Goal: Information Seeking & Learning: Learn about a topic

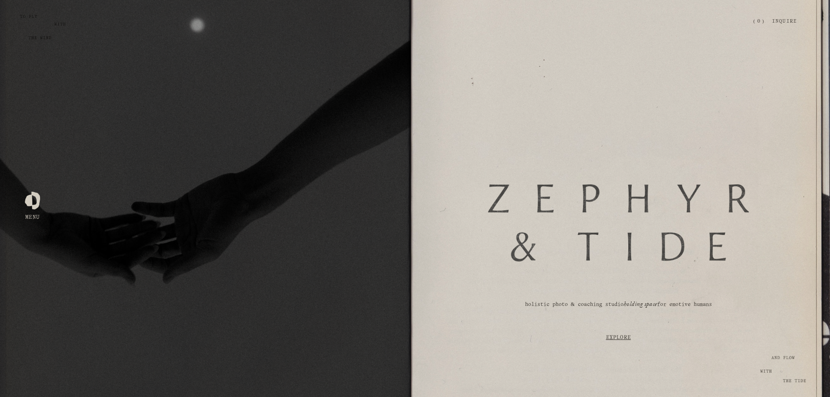
click at [613, 340] on link "Explore" at bounding box center [618, 338] width 349 height 33
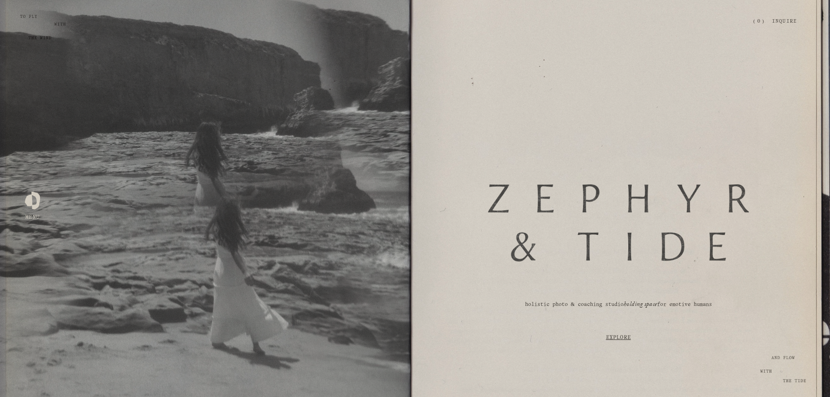
drag, startPoint x: 31, startPoint y: 27, endPoint x: 49, endPoint y: 46, distance: 25.9
click at [33, 30] on div "Skip to Content Open Menu Close Menu Zephyr & Tide Home About Photography (" at bounding box center [415, 21] width 830 height 43
click at [22, 214] on div at bounding box center [205, 198] width 411 height 397
click at [27, 204] on div at bounding box center [32, 198] width 15 height 15
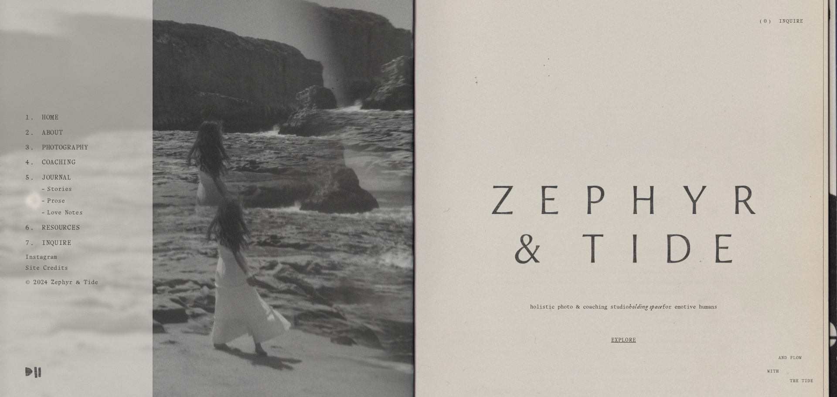
click at [53, 179] on link "Journal" at bounding box center [56, 177] width 36 height 15
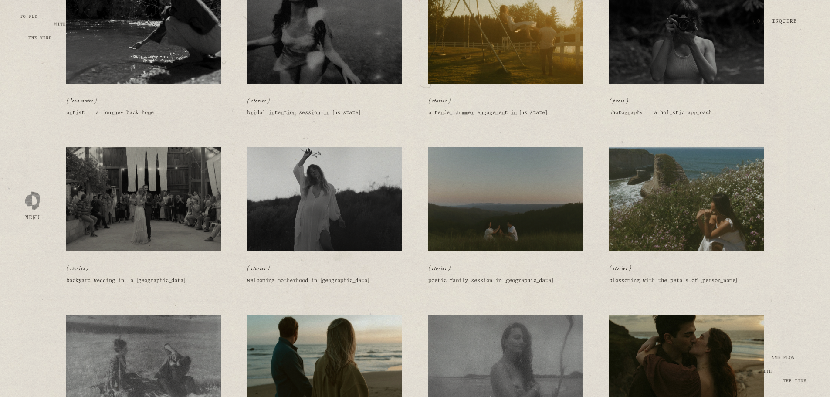
scroll to position [654, 0]
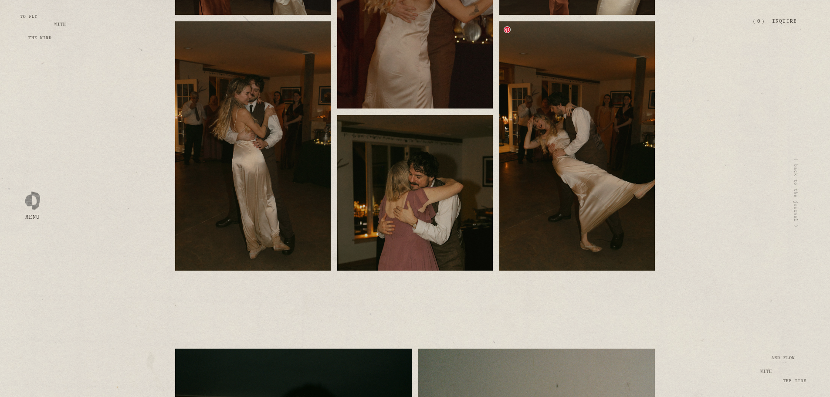
scroll to position [29303, 0]
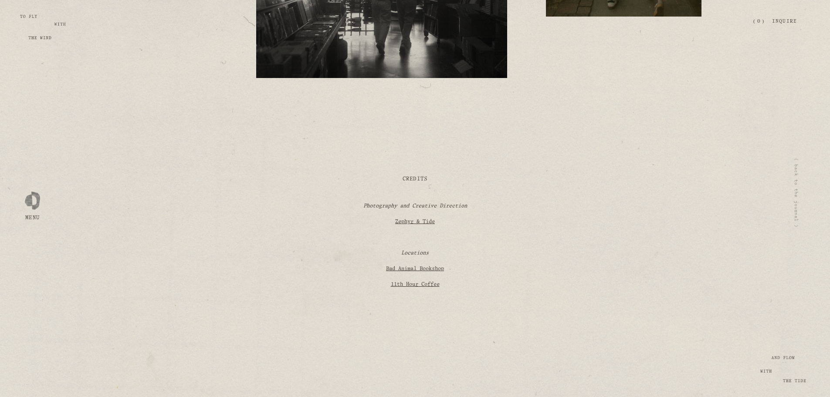
scroll to position [9155, 0]
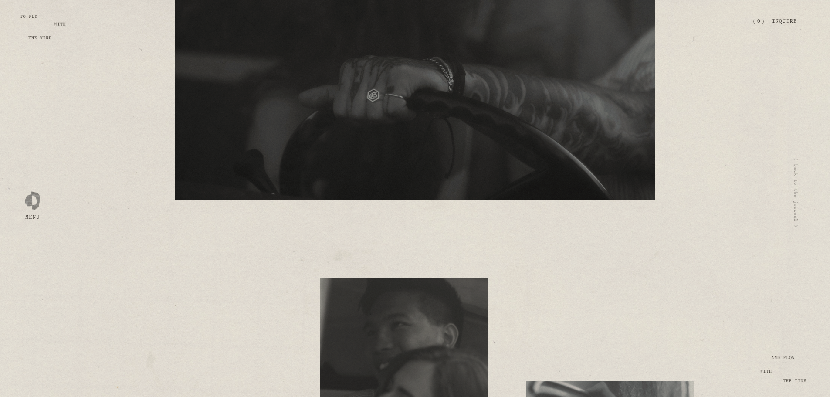
scroll to position [12681, 0]
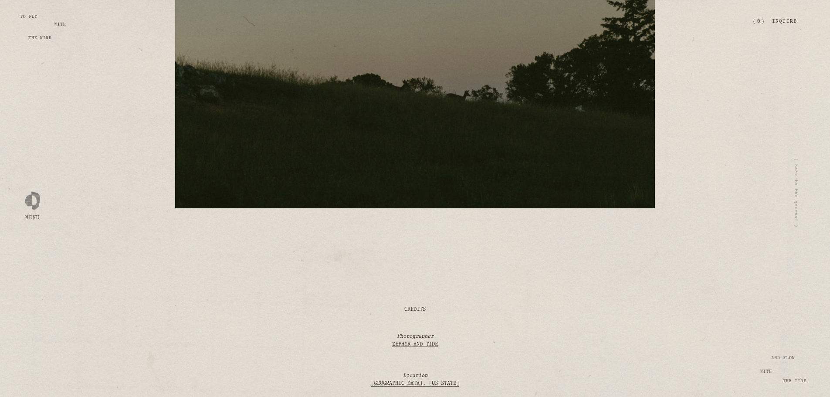
scroll to position [21745, 0]
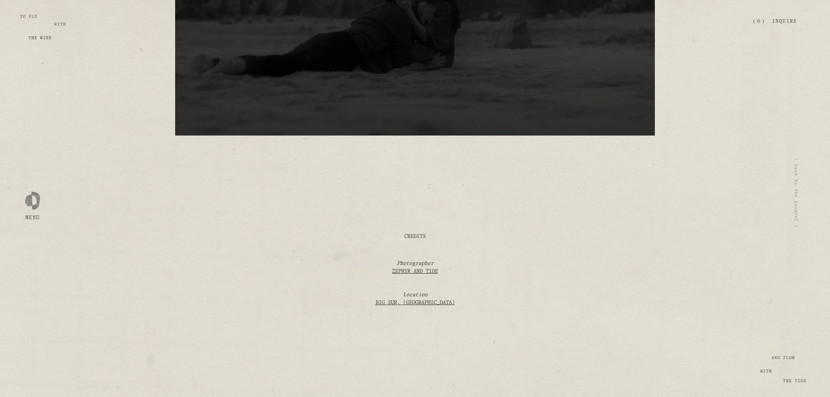
scroll to position [17094, 0]
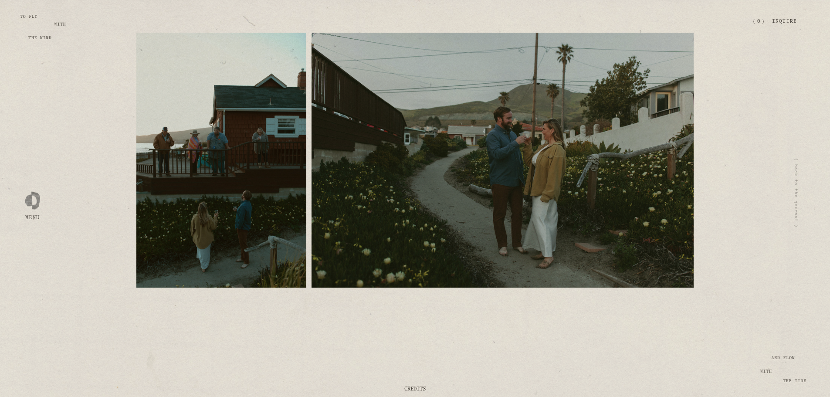
scroll to position [12713, 0]
